Goal: Navigation & Orientation: Go to known website

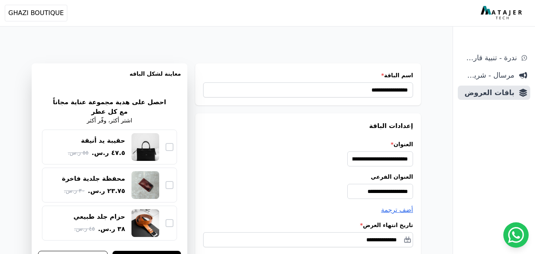
scroll to position [443, 0]
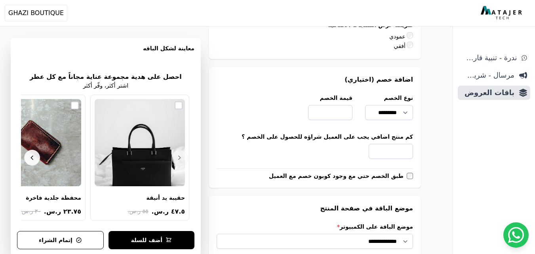
scroll to position [0, -1]
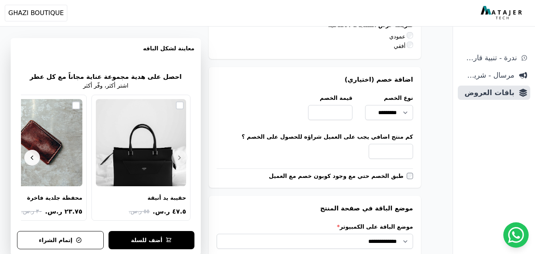
click at [490, 13] on img at bounding box center [502, 13] width 43 height 14
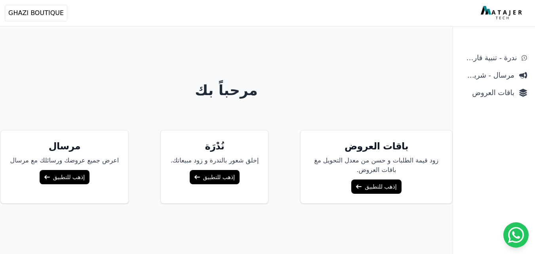
click at [60, 177] on link "إذهب للتطبيق" at bounding box center [65, 177] width 50 height 14
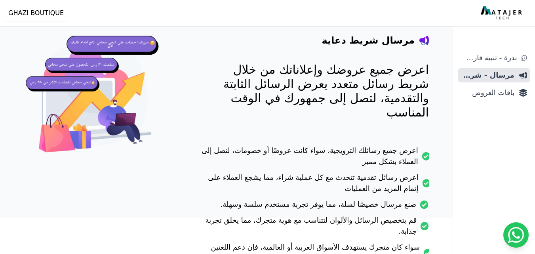
scroll to position [136, 0]
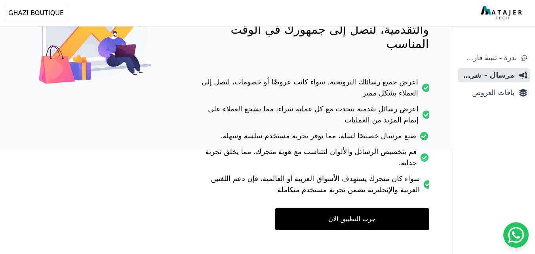
click at [356, 208] on link "جرب التطبيق الان" at bounding box center [352, 219] width 154 height 22
